Goal: Find contact information: Find contact information

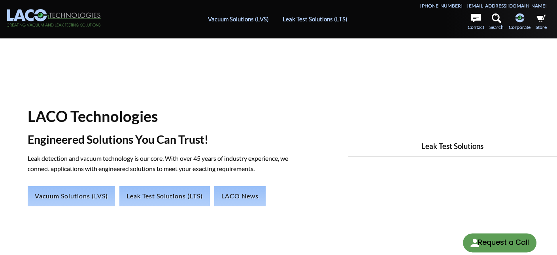
select select "Language Translate Widget"
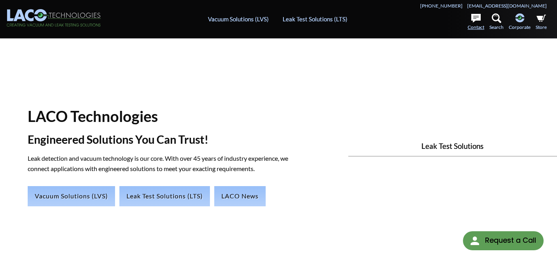
click at [478, 16] on icon at bounding box center [475, 18] width 9 height 9
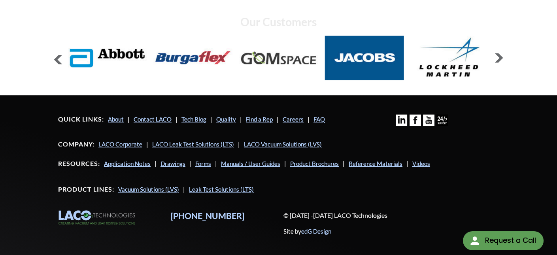
scroll to position [672, 0]
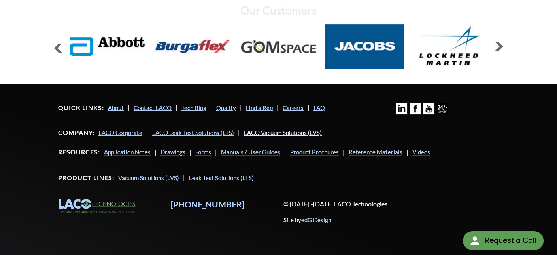
click at [279, 131] on link "LACO Vacuum Solutions (LVS)" at bounding box center [283, 132] width 78 height 7
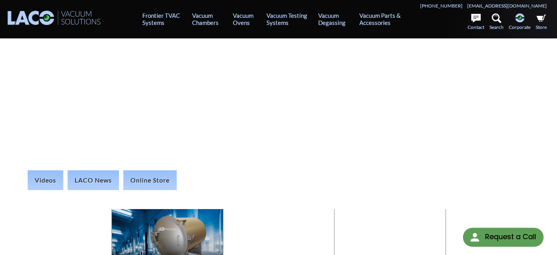
select select "Language Translate Widget"
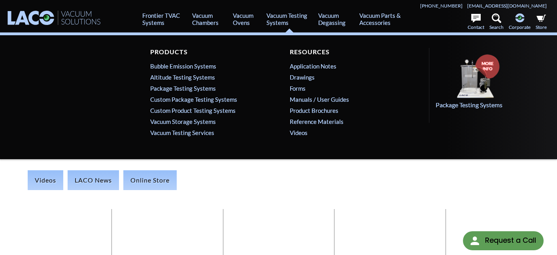
click at [70, 134] on div "Products Bubble Emission Systems Altitude Testing Systems Package Testing Syste…" at bounding box center [278, 94] width 557 height 92
